Goal: Task Accomplishment & Management: Use online tool/utility

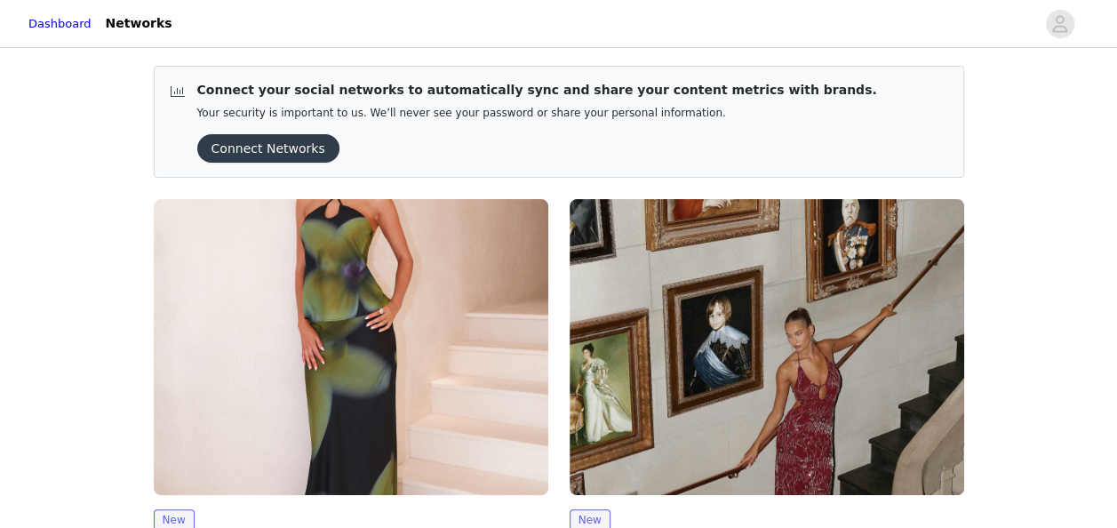
scroll to position [223, 0]
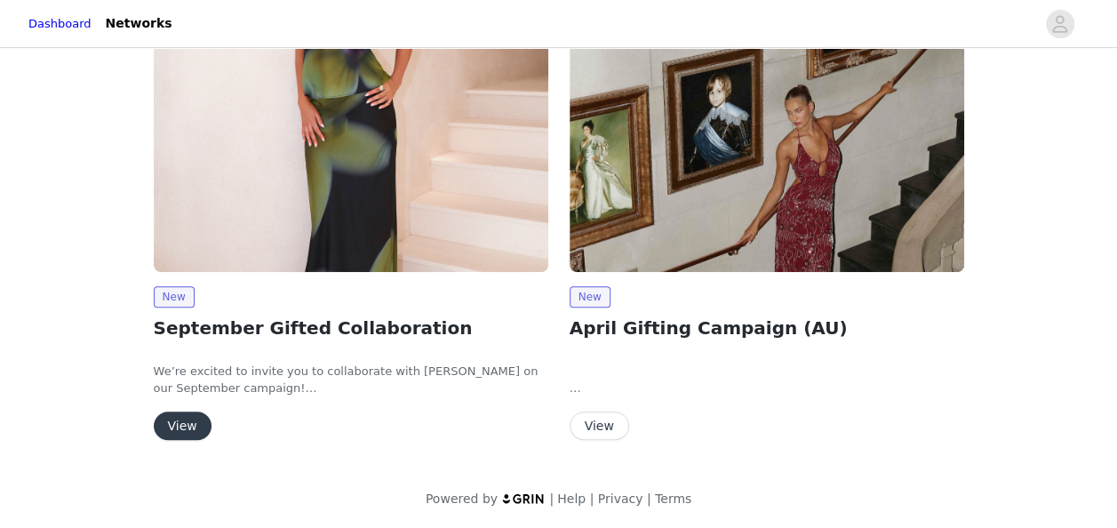
click at [172, 414] on button "View" at bounding box center [183, 425] width 58 height 28
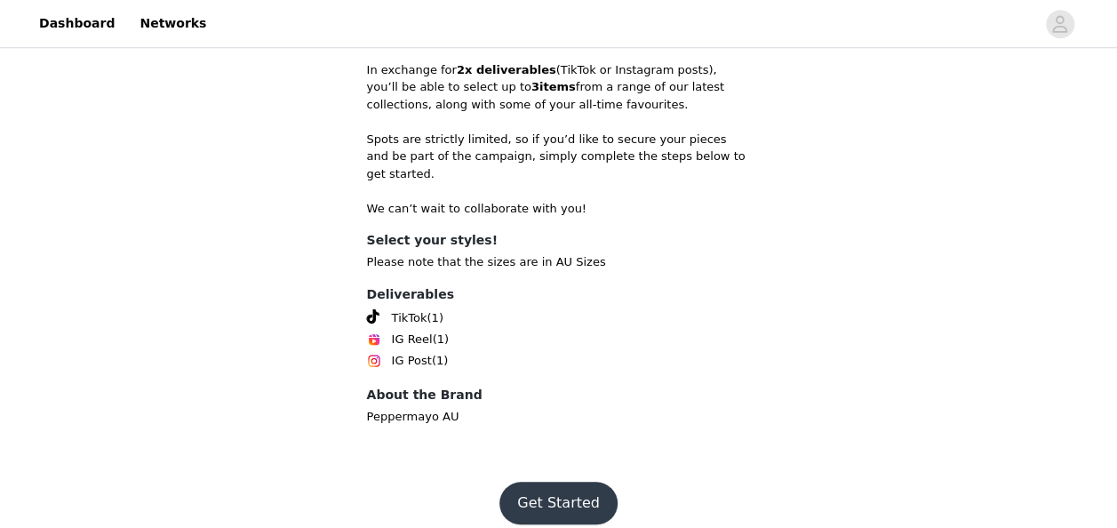
click at [535, 482] on button "Get Started" at bounding box center [558, 503] width 118 height 43
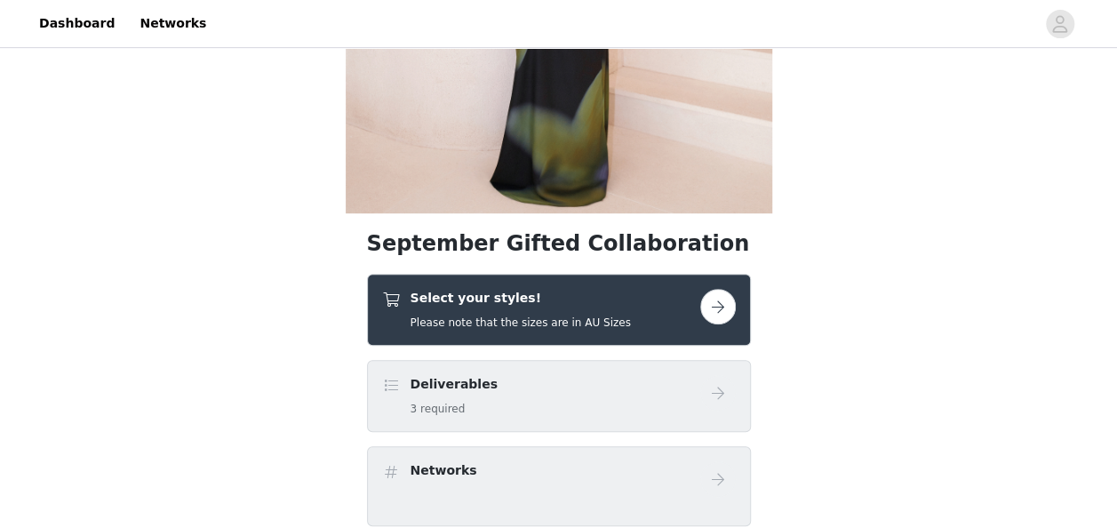
scroll to position [446, 0]
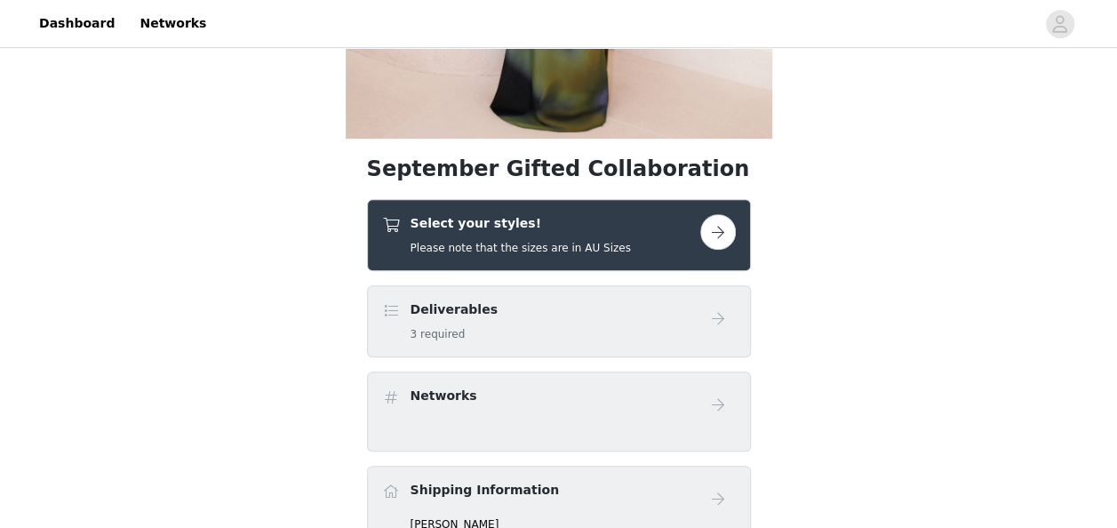
click at [715, 242] on button "button" at bounding box center [718, 232] width 36 height 36
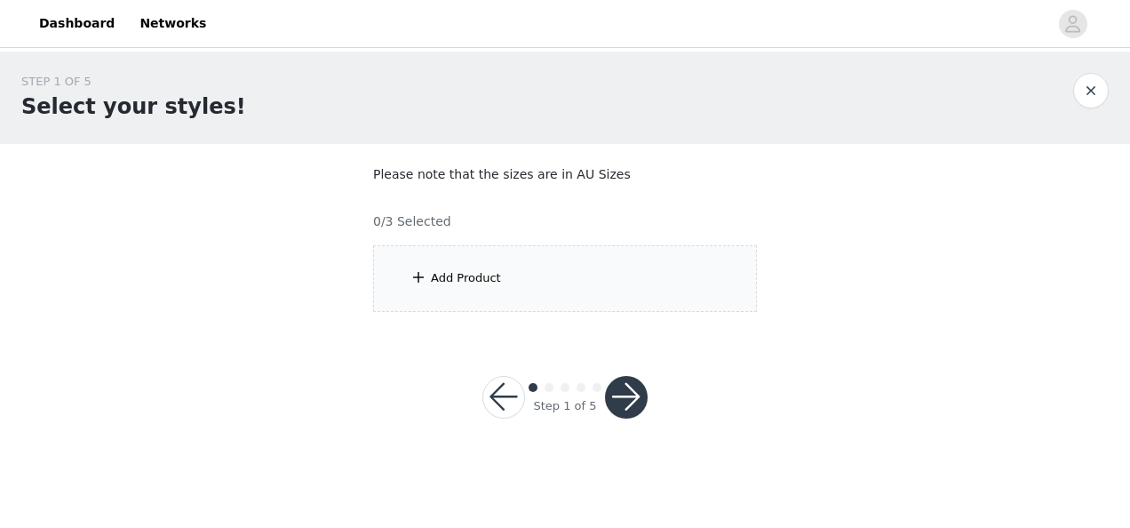
click at [413, 265] on div "Add Product" at bounding box center [565, 278] width 384 height 67
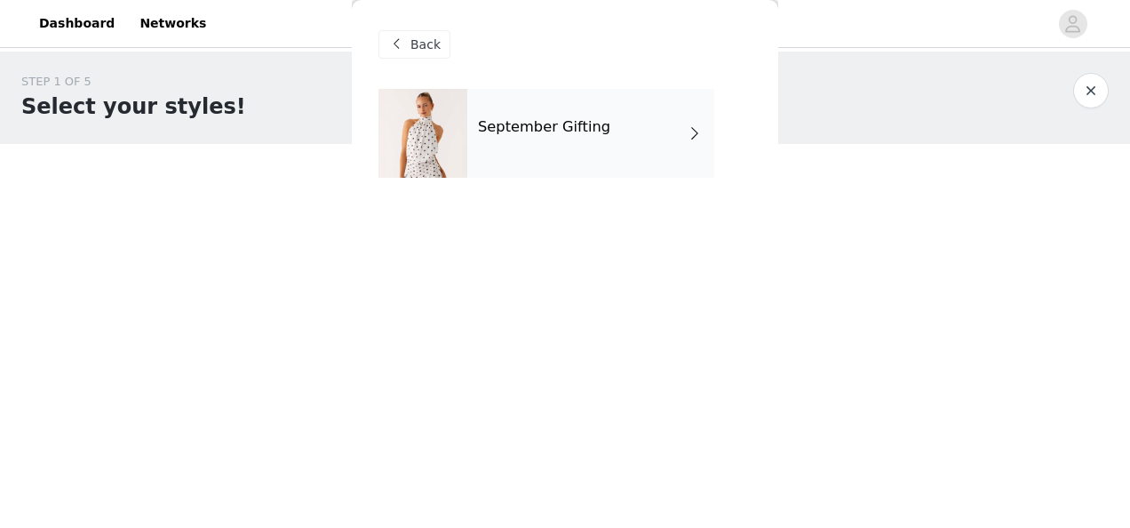
click at [600, 159] on div "September Gifting" at bounding box center [590, 133] width 247 height 89
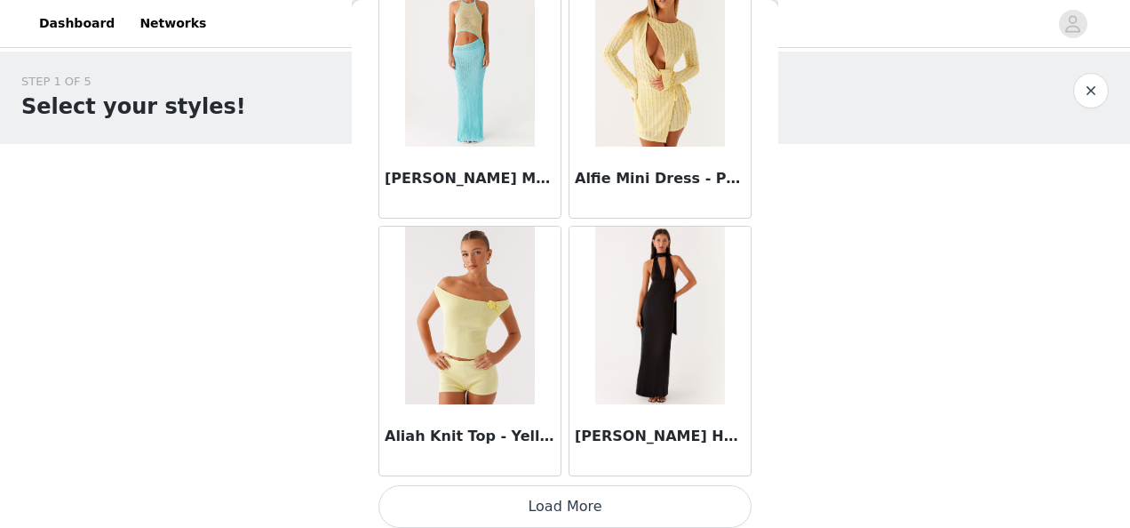
scroll to position [2185, 0]
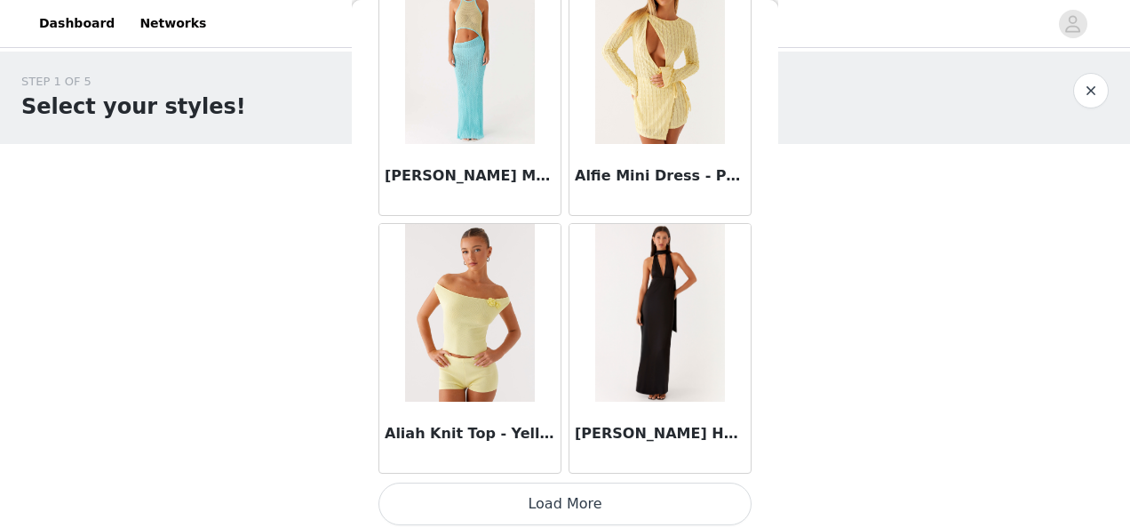
click at [587, 491] on button "Load More" at bounding box center [565, 504] width 373 height 43
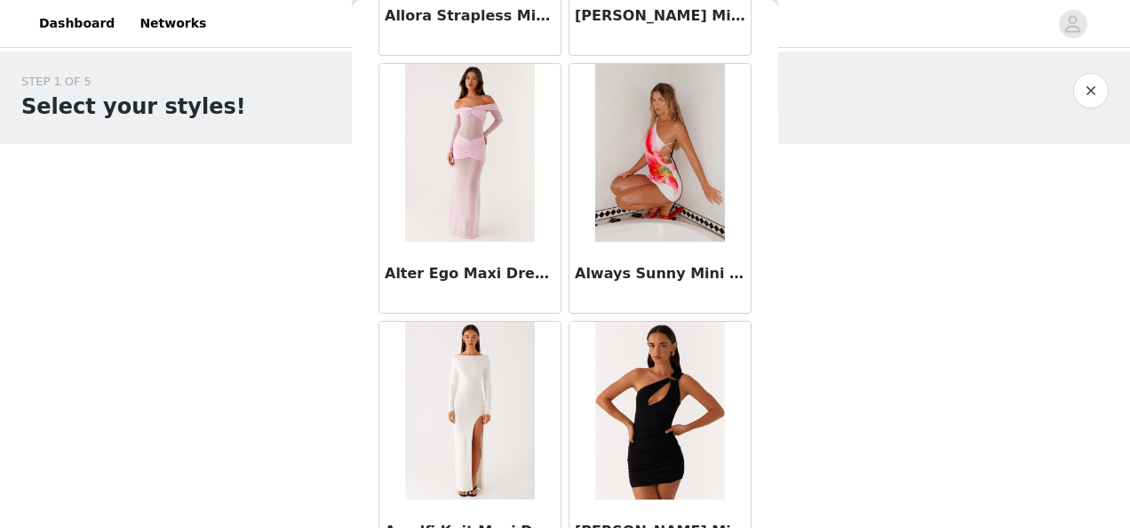
scroll to position [4756, 0]
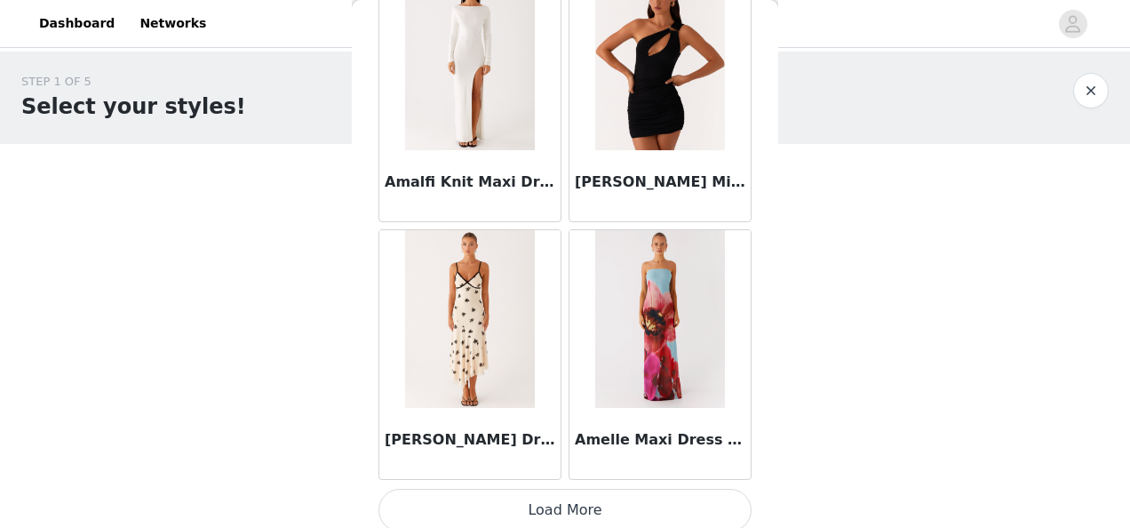
click at [531, 489] on button "Load More" at bounding box center [565, 510] width 373 height 43
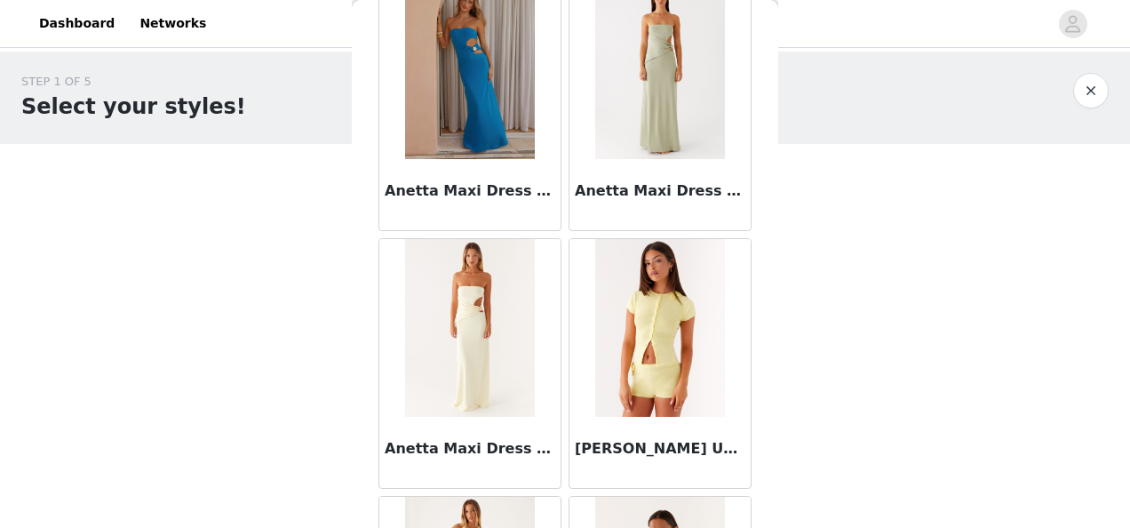
scroll to position [7328, 0]
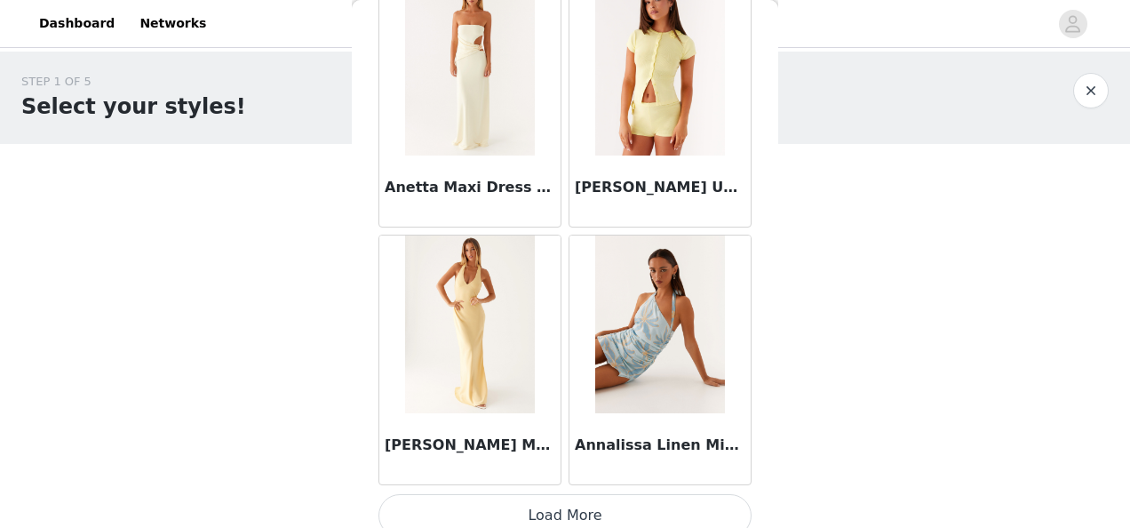
click at [536, 494] on button "Load More" at bounding box center [565, 515] width 373 height 43
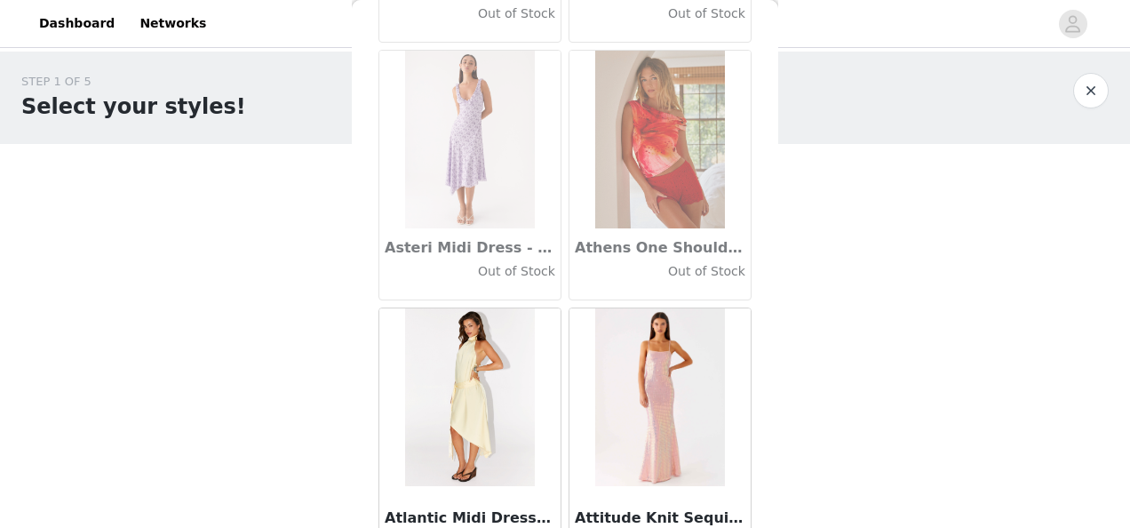
scroll to position [9899, 0]
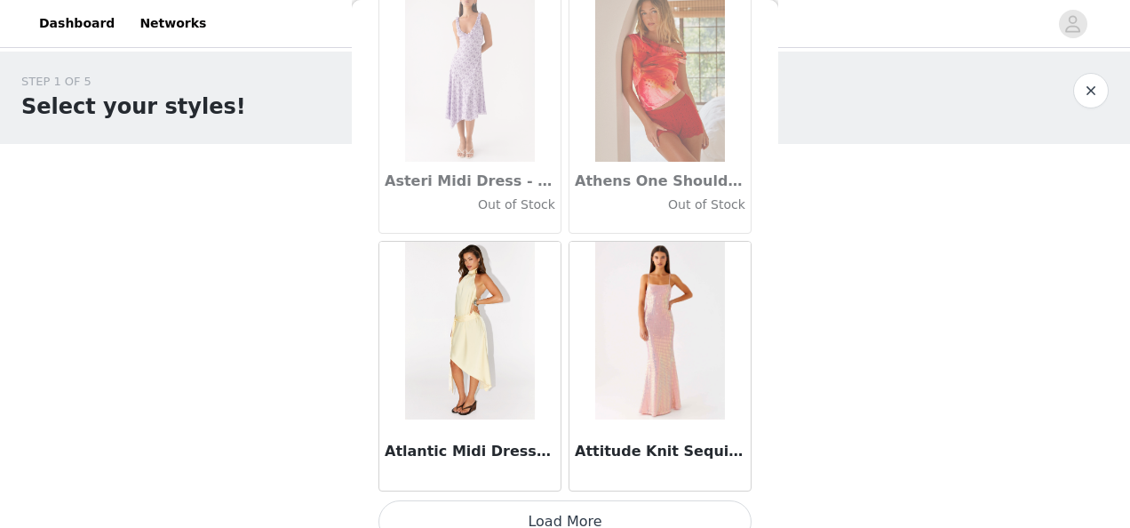
click at [535, 511] on button "Load More" at bounding box center [565, 521] width 373 height 43
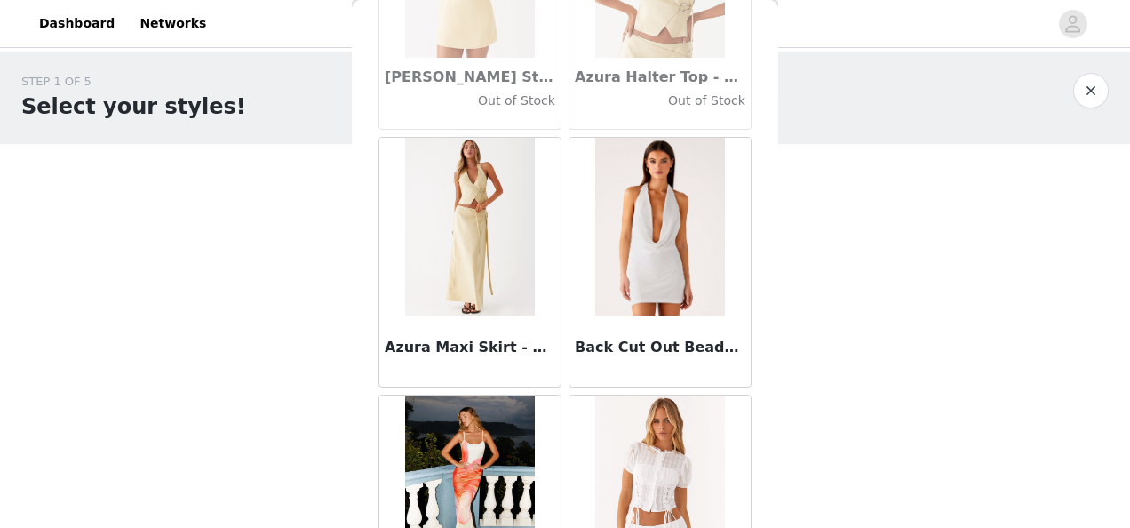
scroll to position [12470, 0]
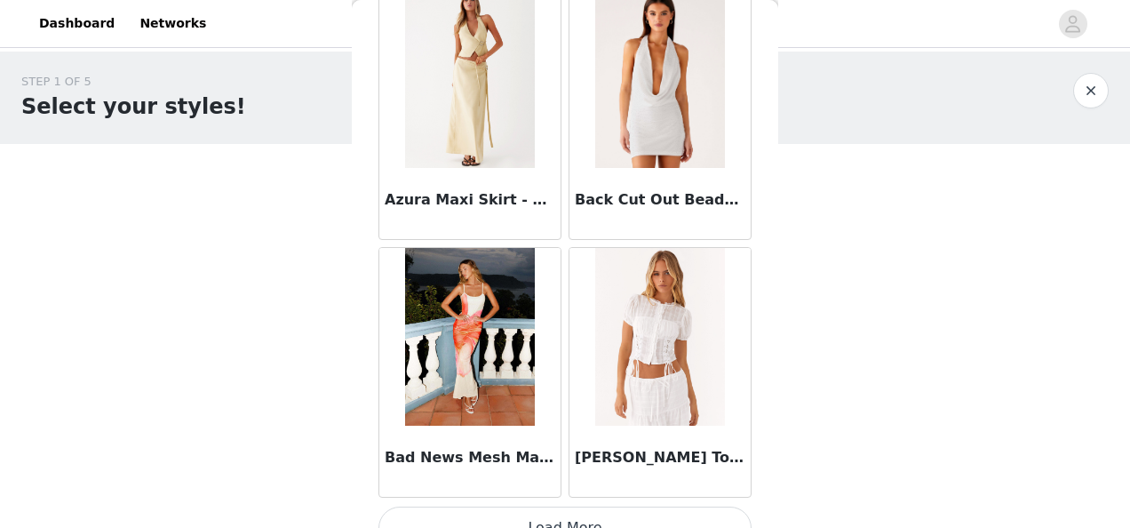
click at [550, 507] on button "Load More" at bounding box center [565, 528] width 373 height 43
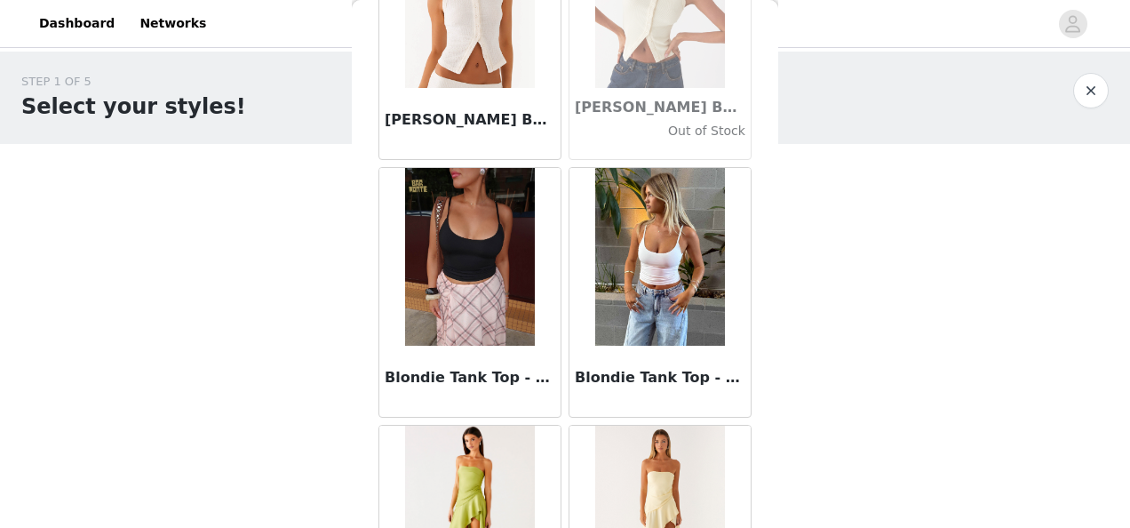
scroll to position [15042, 0]
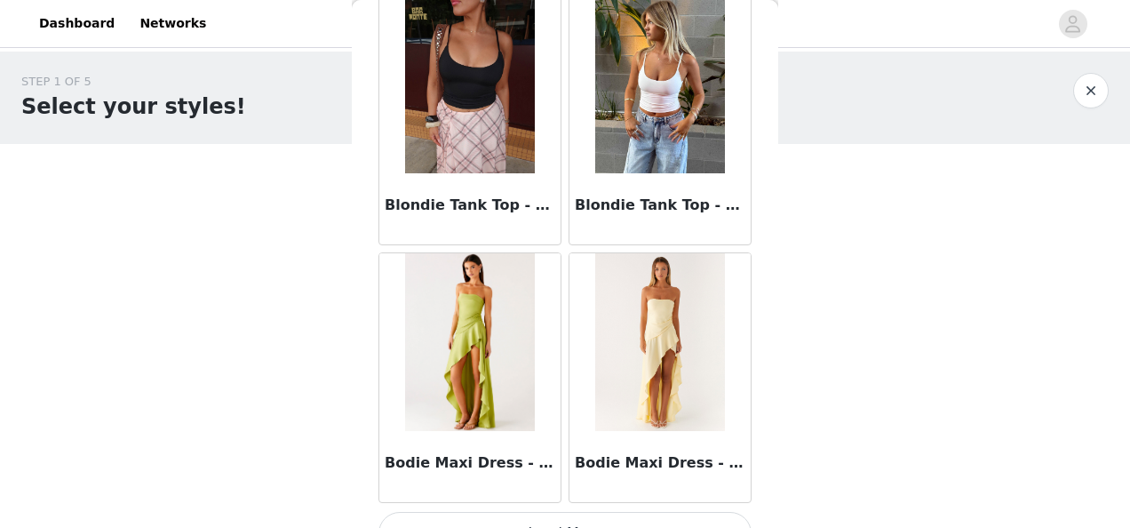
click at [539, 512] on button "Load More" at bounding box center [565, 533] width 373 height 43
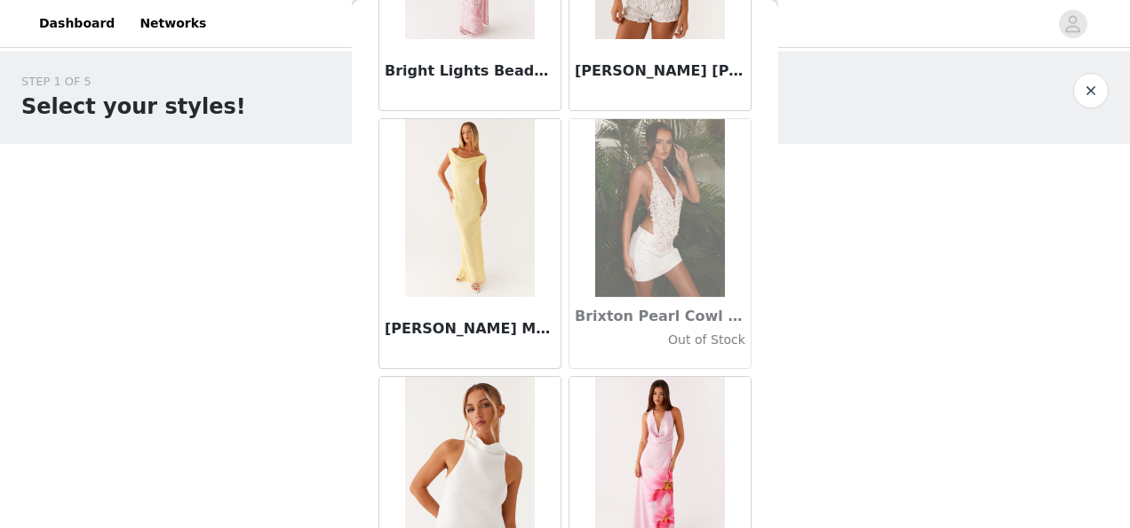
scroll to position [16731, 0]
